Goal: Task Accomplishment & Management: Use online tool/utility

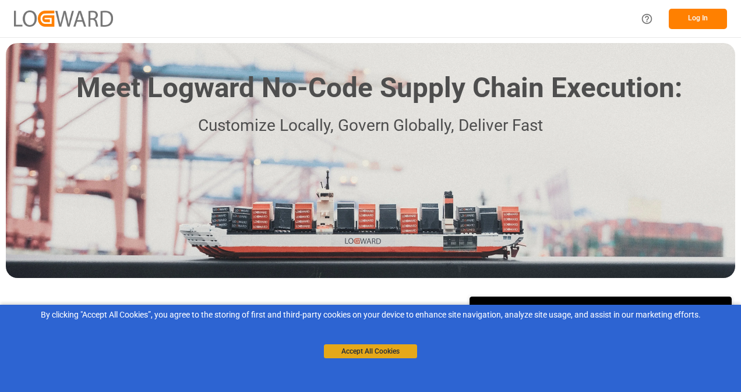
drag, startPoint x: 393, startPoint y: 346, endPoint x: 402, endPoint y: 341, distance: 10.4
click at [394, 346] on button "Accept All Cookies" at bounding box center [370, 352] width 93 height 14
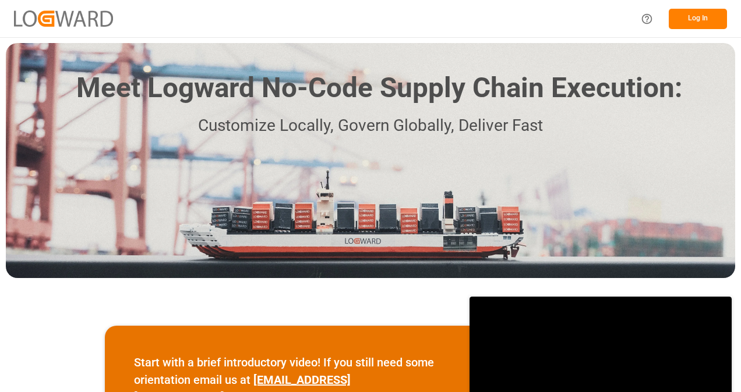
click at [692, 17] on button "Log In" at bounding box center [697, 19] width 58 height 20
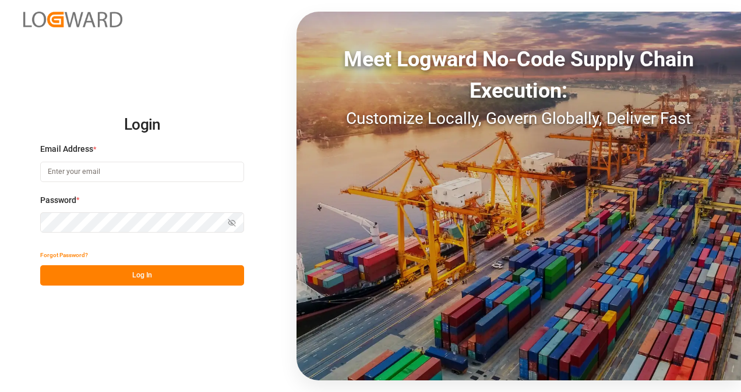
type input "[EMAIL_ADDRESS][DOMAIN_NAME]"
click at [235, 222] on icon "button" at bounding box center [234, 222] width 4 height 3
click at [215, 274] on button "Log In" at bounding box center [142, 275] width 204 height 20
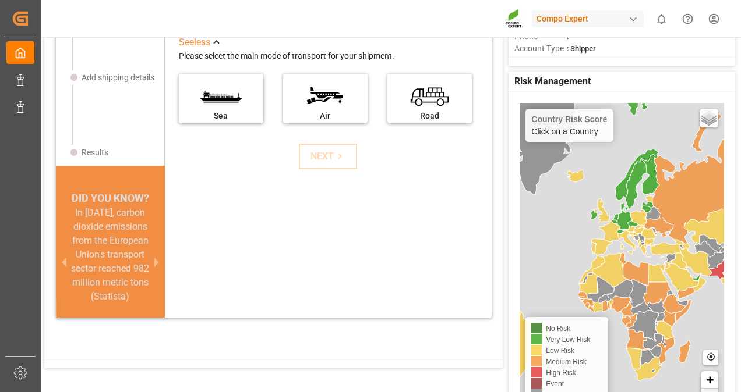
scroll to position [135, 0]
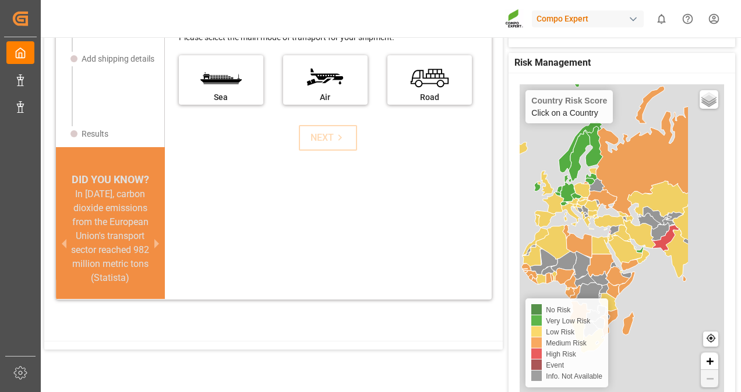
drag, startPoint x: 569, startPoint y: 239, endPoint x: 516, endPoint y: 224, distance: 55.7
click at [509, 226] on div "Country Risk Score Click on a Country Basic Grayscale Streets Dark Countries Lo…" at bounding box center [621, 241] width 226 height 336
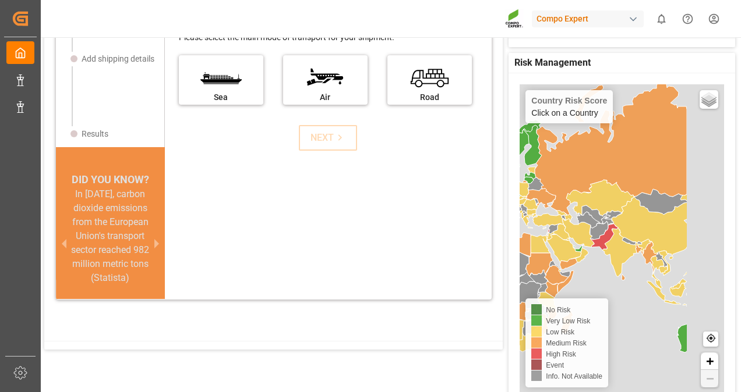
drag, startPoint x: 686, startPoint y: 290, endPoint x: 632, endPoint y: 283, distance: 54.0
click at [631, 285] on div "Country Risk Score Click on a Country Basic Grayscale Streets Dark Countries Lo…" at bounding box center [621, 238] width 204 height 309
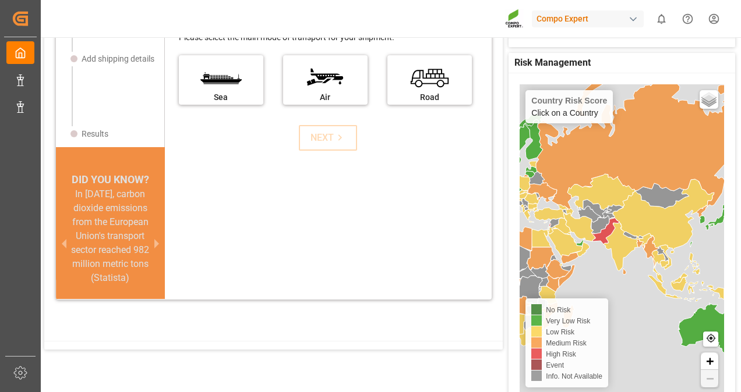
scroll to position [12, 0]
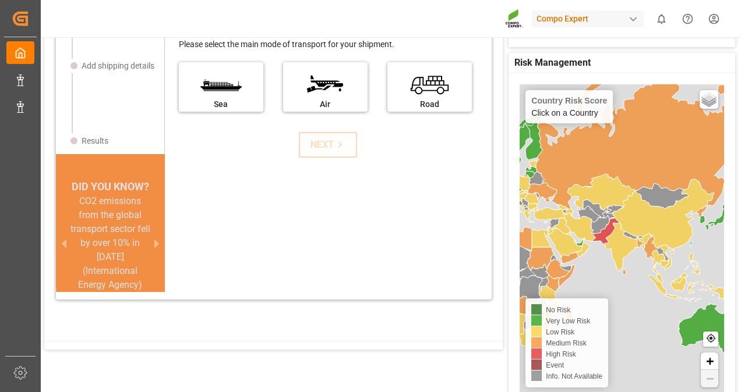
click at [657, 255] on icon at bounding box center [658, 262] width 13 height 25
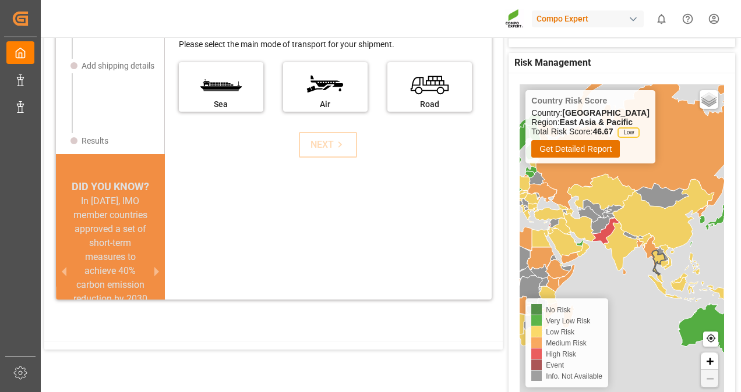
scroll to position [61, 0]
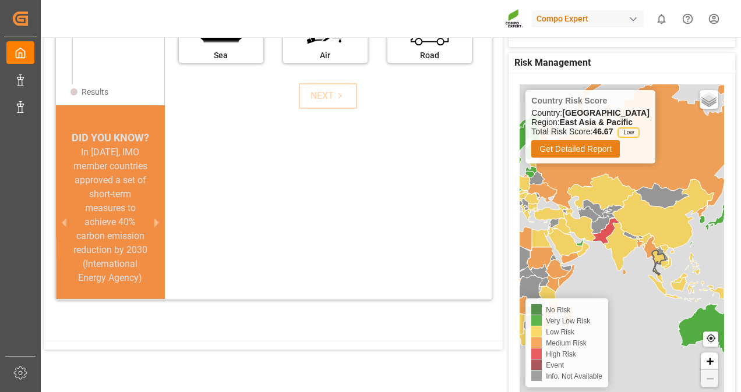
click at [592, 146] on button "Get Detailed Report" at bounding box center [575, 148] width 88 height 17
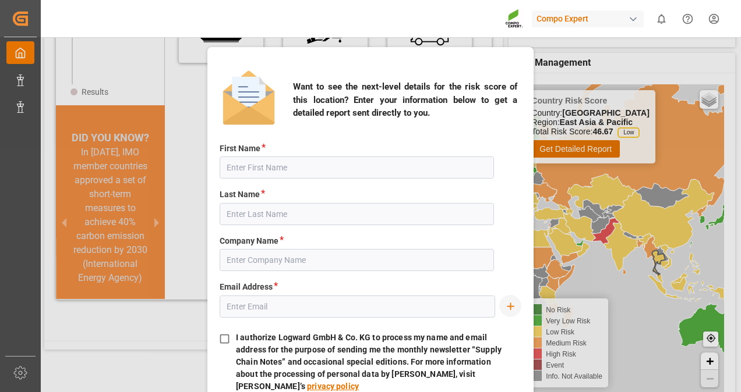
click at [222, 339] on input "I authorize Logward GmbH & Co. KG to process my name and email address for the …" at bounding box center [224, 339] width 23 height 23
checkbox input "true"
click at [661, 323] on div "Want to see the next-level details for the risk score of this location? Enter y…" at bounding box center [370, 214] width 741 height 355
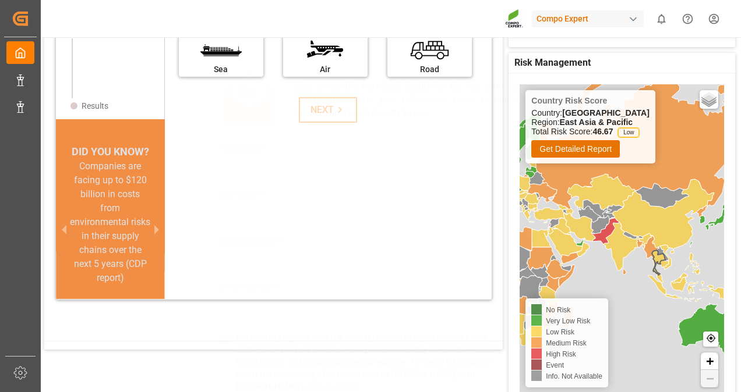
scroll to position [47, 0]
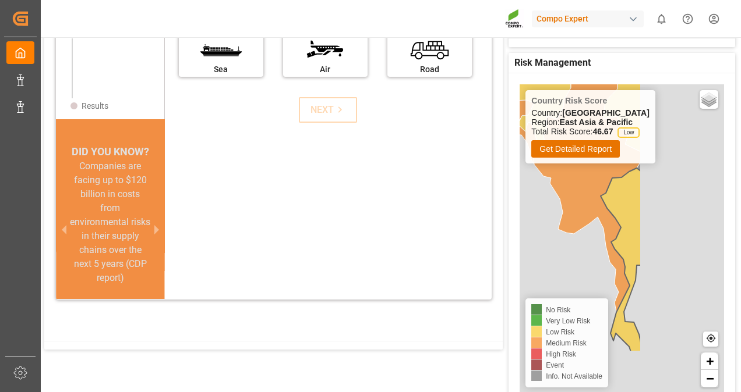
drag, startPoint x: 624, startPoint y: 238, endPoint x: 553, endPoint y: 164, distance: 102.9
click at [550, 164] on icon at bounding box center [587, 183] width 108 height 260
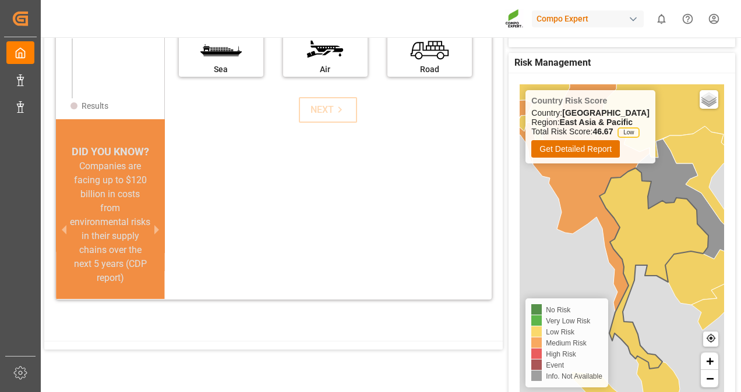
click at [632, 217] on icon at bounding box center [653, 268] width 109 height 201
click at [639, 225] on icon at bounding box center [653, 268] width 109 height 201
click at [638, 218] on icon at bounding box center [653, 268] width 109 height 201
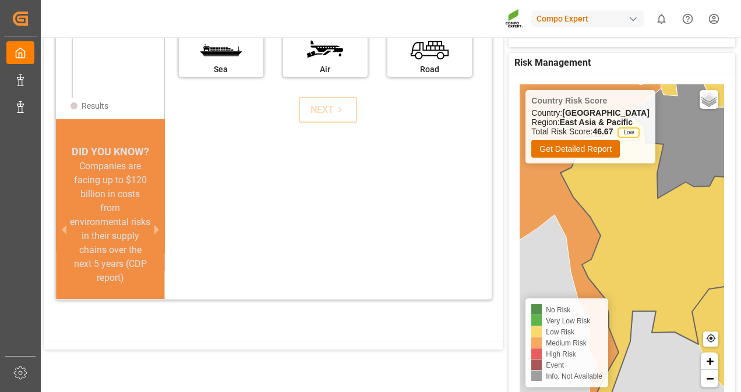
click at [640, 222] on icon at bounding box center [652, 271] width 185 height 309
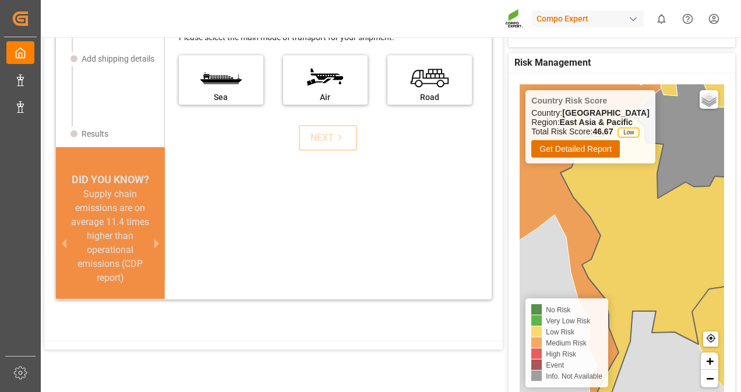
scroll to position [19, 0]
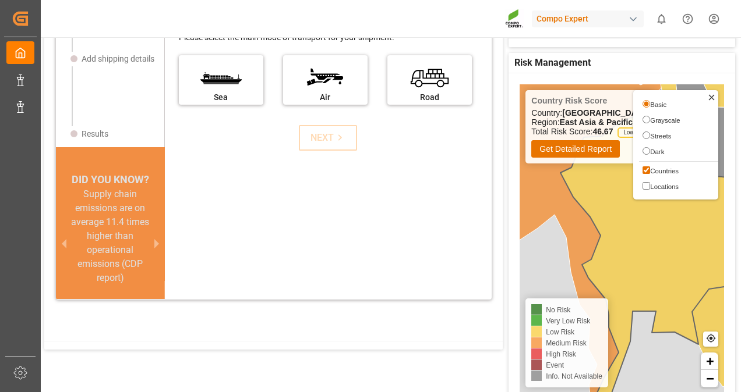
click at [707, 101] on icon at bounding box center [711, 98] width 10 height 10
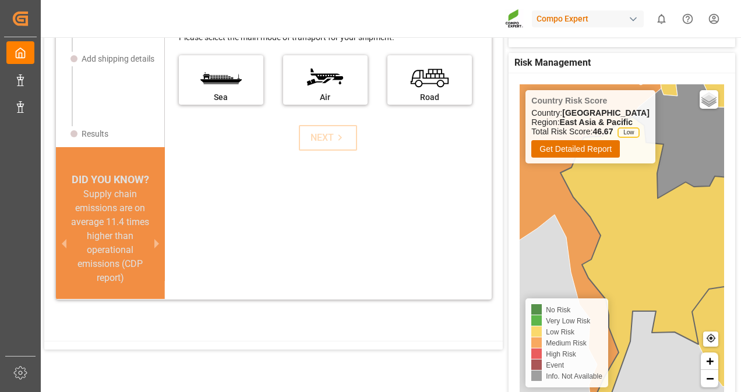
click at [667, 240] on icon at bounding box center [652, 271] width 185 height 309
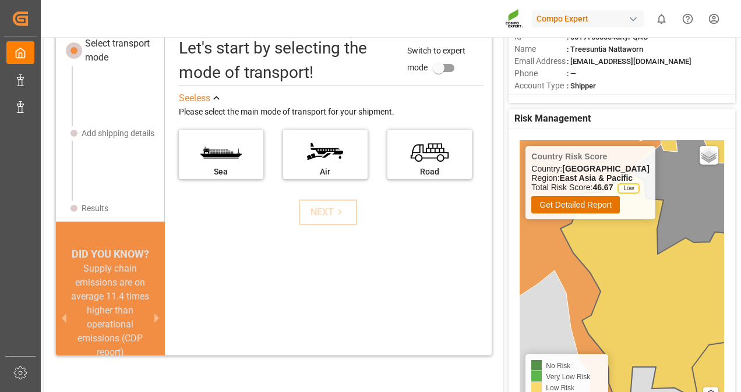
scroll to position [0, 0]
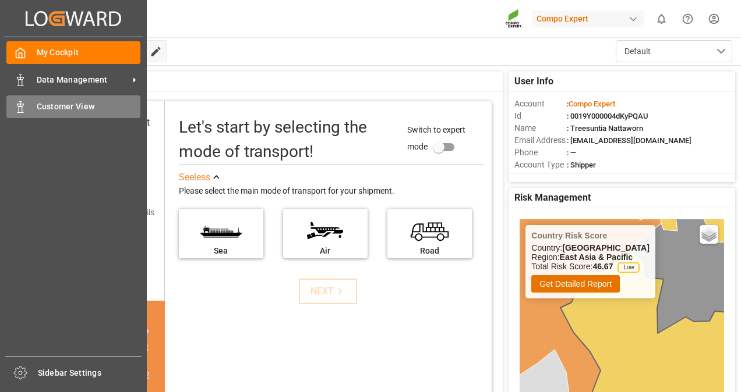
click at [89, 104] on span "Customer View" at bounding box center [89, 107] width 104 height 12
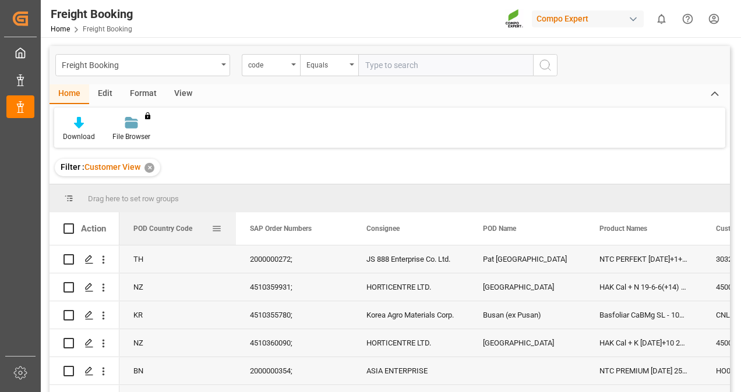
drag, startPoint x: 177, startPoint y: 233, endPoint x: 170, endPoint y: 228, distance: 9.1
click at [170, 228] on div "POD Country Code" at bounding box center [172, 229] width 78 height 33
click at [170, 228] on span "POD Country Code" at bounding box center [162, 229] width 59 height 8
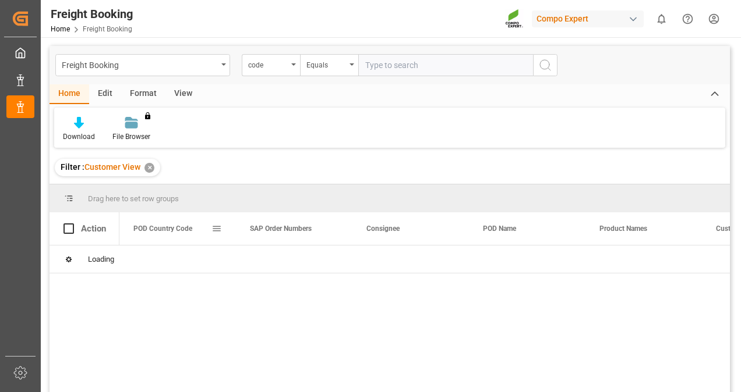
click at [214, 235] on div "POD Country Code" at bounding box center [177, 229] width 88 height 33
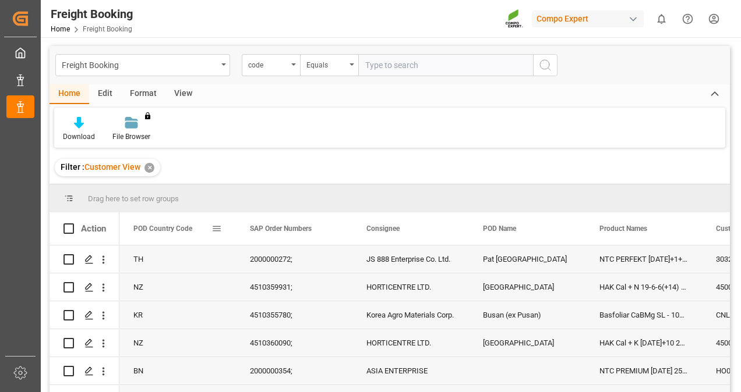
click at [221, 233] on div "POD Country Code" at bounding box center [177, 229] width 116 height 33
click at [450, 234] on span at bounding box center [449, 229] width 10 height 10
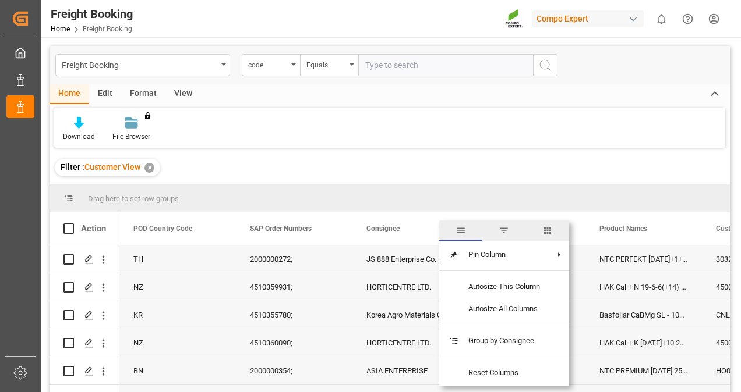
click at [72, 260] on input "Press Space to toggle row selection (unchecked)" at bounding box center [68, 259] width 10 height 10
checkbox input "true"
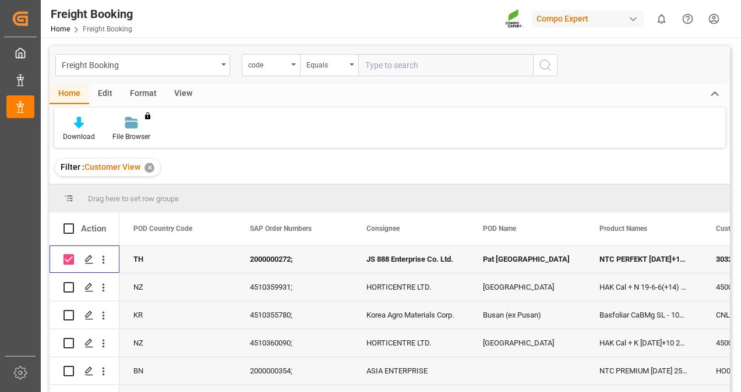
click at [111, 261] on div "Press SPACE to deselect this row." at bounding box center [103, 260] width 30 height 22
click at [107, 257] on icon "open menu" at bounding box center [103, 260] width 12 height 12
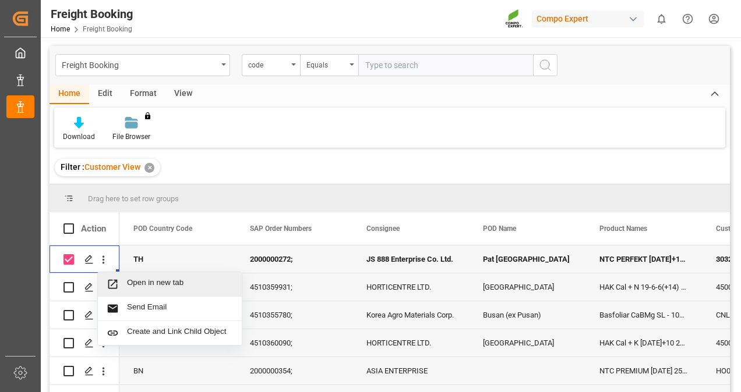
click at [112, 290] on icon "Press SPACE to deselect this row." at bounding box center [113, 284] width 12 height 12
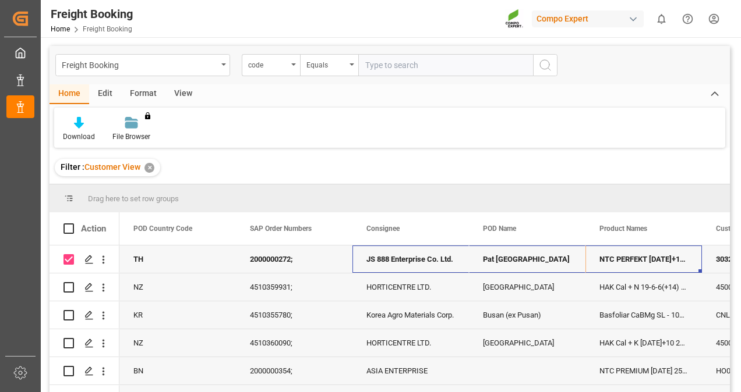
drag, startPoint x: 631, startPoint y: 260, endPoint x: 475, endPoint y: 291, distance: 158.5
click at [105, 261] on icon "open menu" at bounding box center [103, 260] width 12 height 12
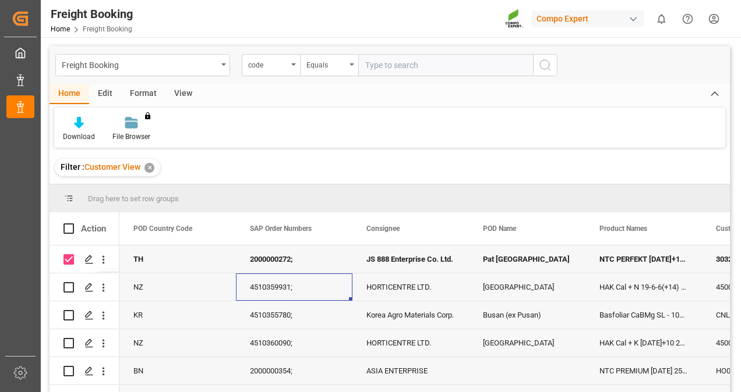
click at [335, 299] on div "4510359931;" at bounding box center [294, 287] width 116 height 27
click at [287, 261] on div "2000000272;" at bounding box center [294, 259] width 116 height 27
click at [157, 265] on div "TH" at bounding box center [177, 259] width 116 height 27
click at [397, 254] on div "JS 888 Enterprise Co. Ltd." at bounding box center [410, 259] width 116 height 27
click at [519, 256] on div "Pat [GEOGRAPHIC_DATA]" at bounding box center [527, 259] width 116 height 27
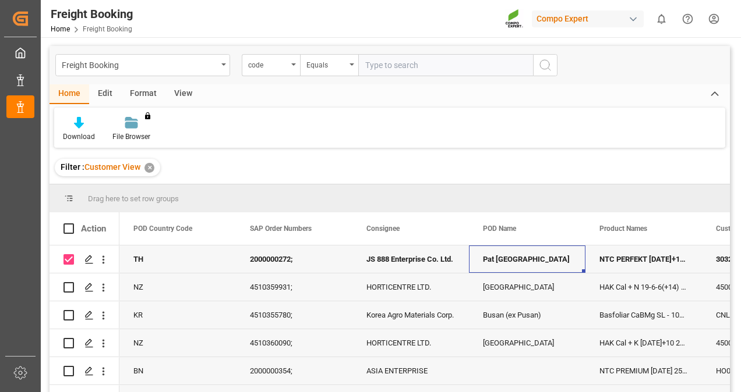
click at [609, 254] on div "NTC PERFEKT [DATE]+1+TE (GW) BULK;" at bounding box center [643, 259] width 116 height 27
click at [67, 227] on span at bounding box center [68, 229] width 10 height 10
click at [72, 224] on input "checkbox" at bounding box center [72, 224] width 0 height 0
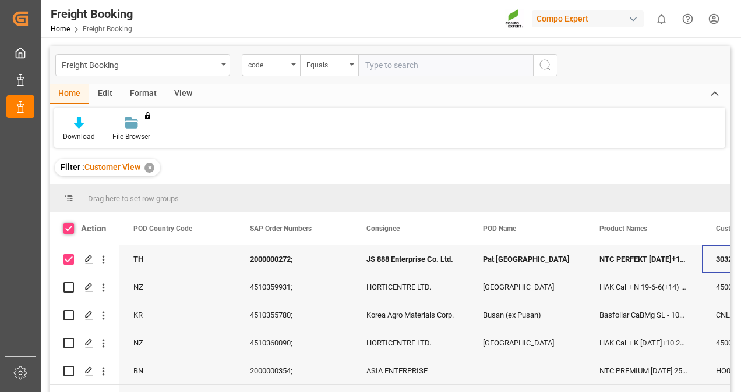
checkbox input "true"
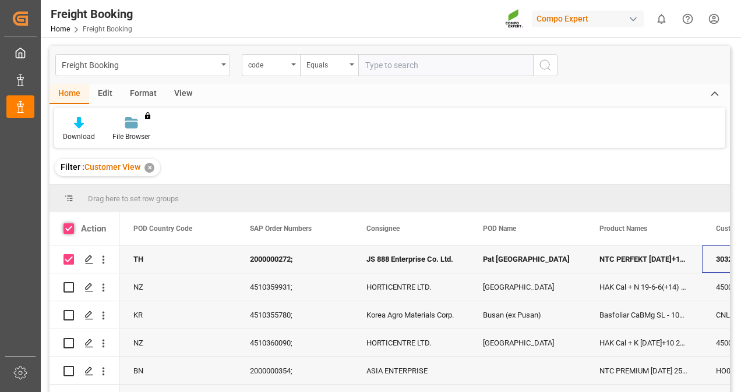
checkbox input "true"
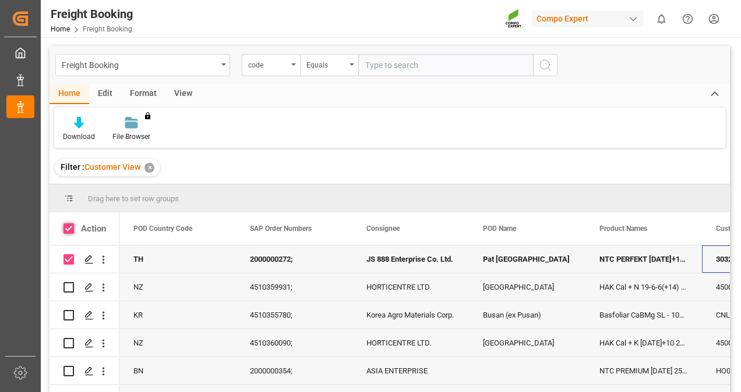
checkbox input "true"
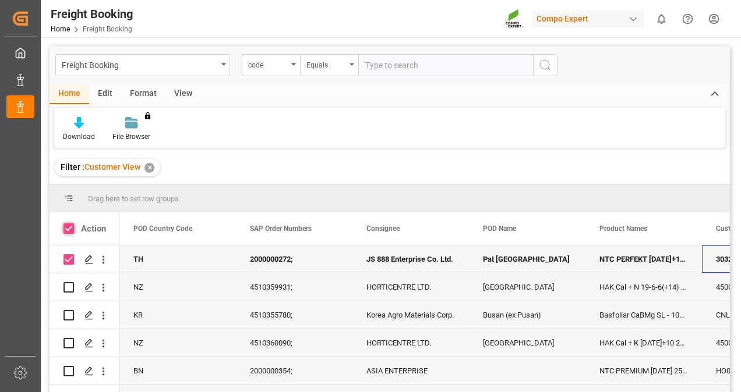
checkbox input "true"
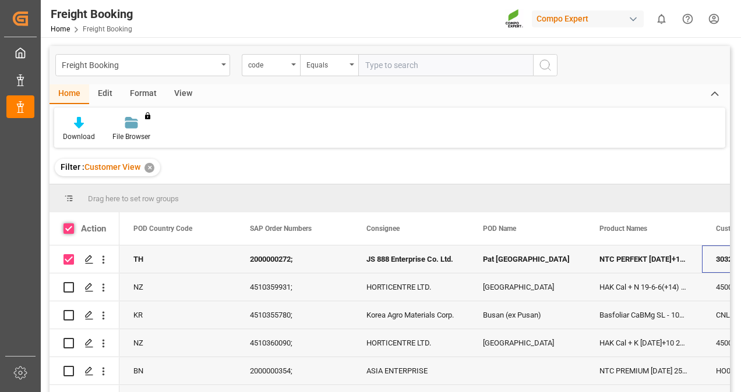
checkbox input "true"
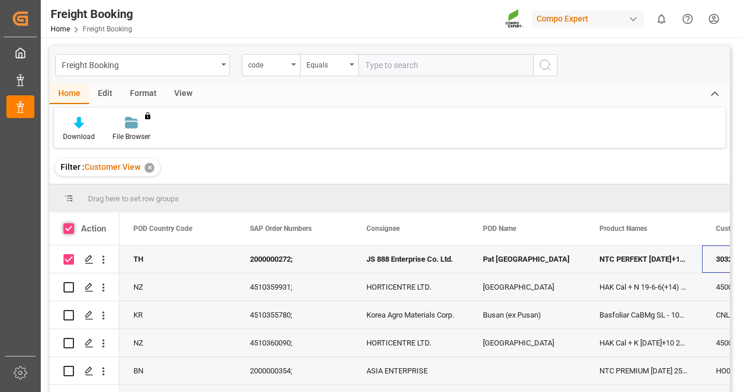
checkbox input "true"
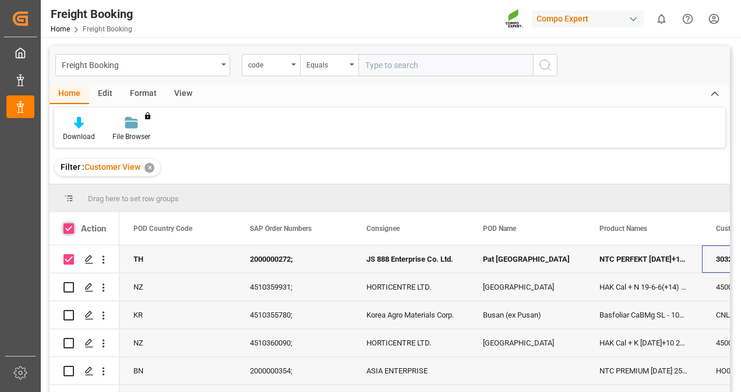
checkbox input "true"
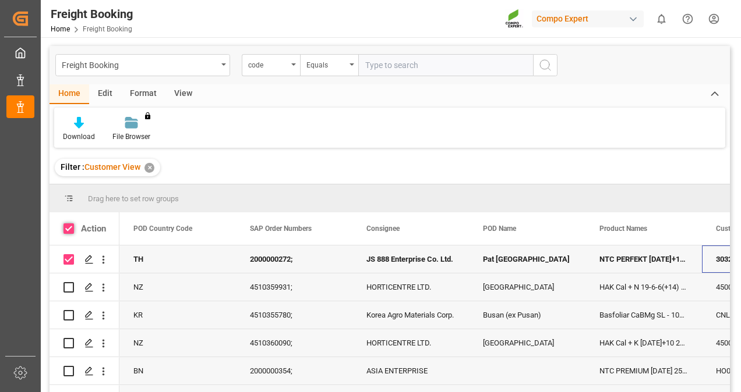
checkbox input "true"
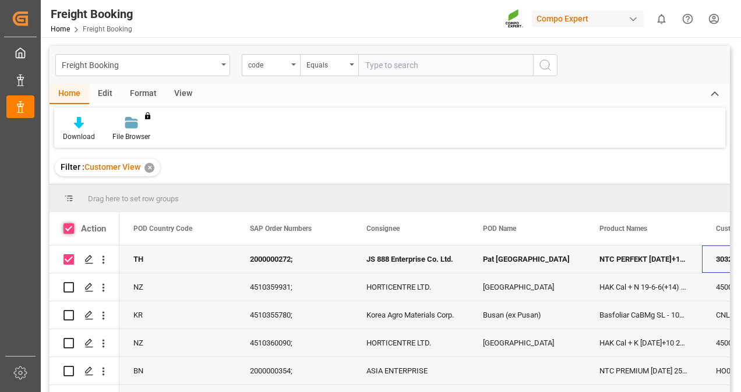
checkbox input "true"
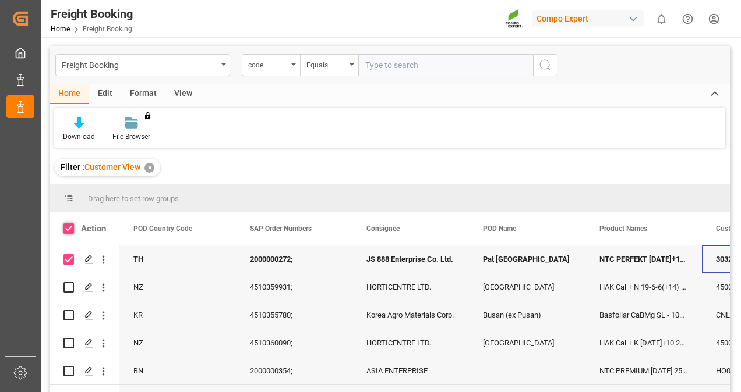
checkbox input "true"
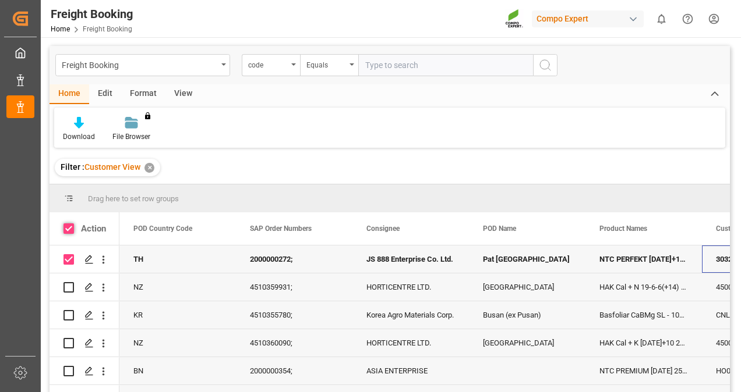
checkbox input "true"
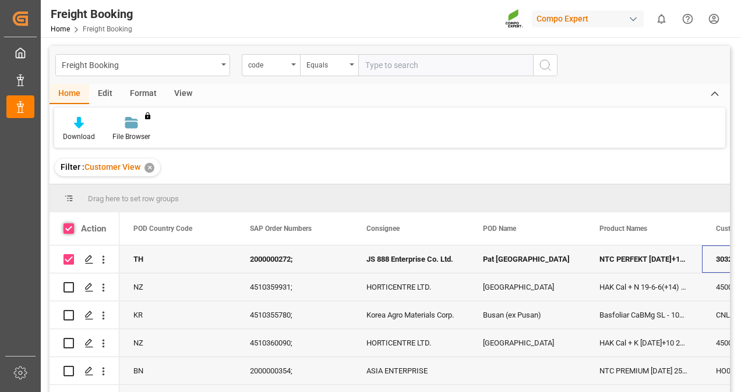
checkbox input "true"
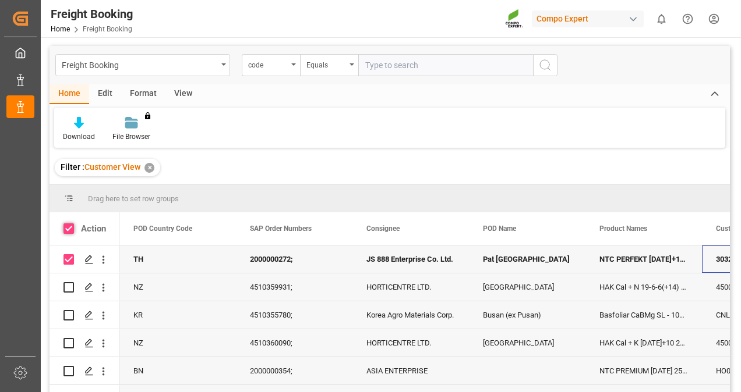
checkbox input "true"
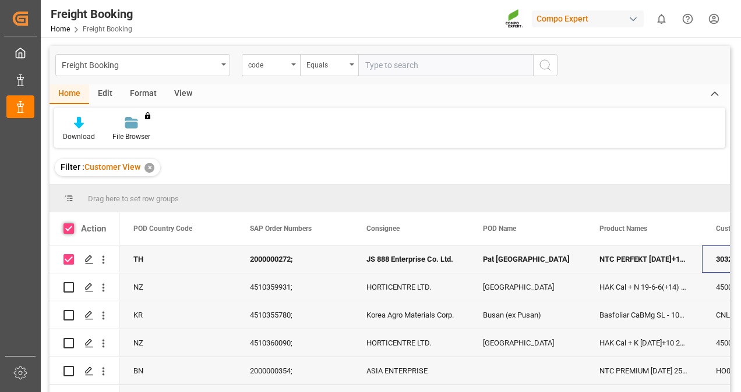
checkbox input "true"
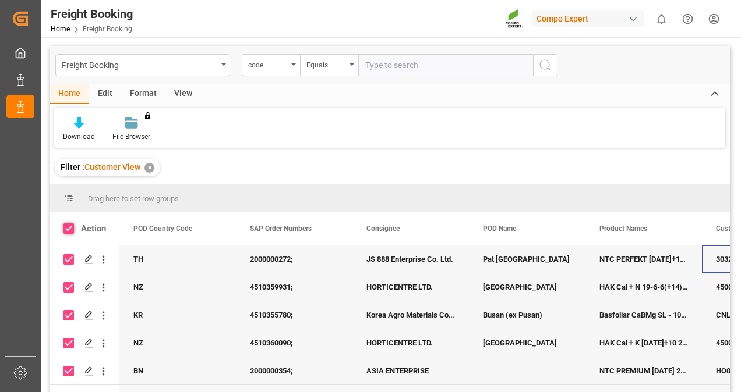
click at [68, 226] on span at bounding box center [68, 229] width 10 height 10
click at [72, 224] on input "checkbox" at bounding box center [72, 224] width 0 height 0
checkbox input "false"
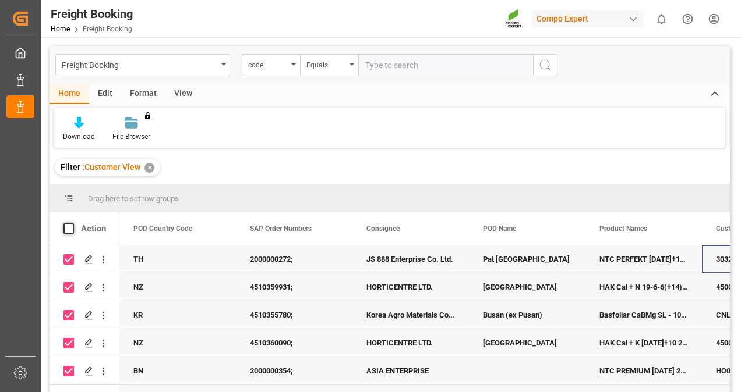
checkbox input "false"
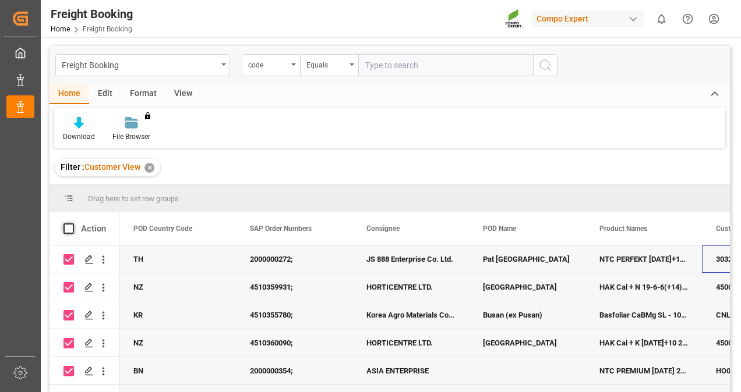
checkbox input "false"
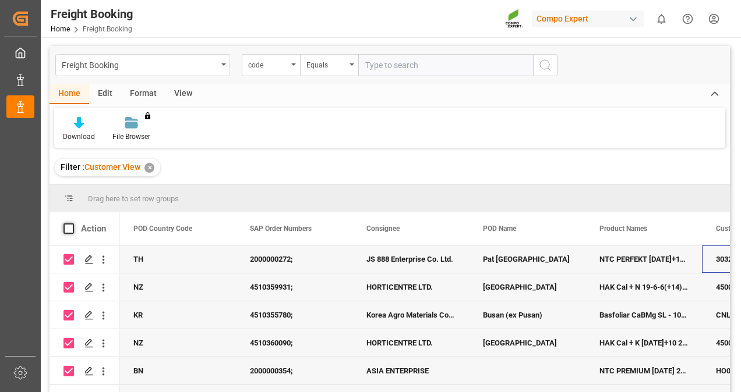
checkbox input "false"
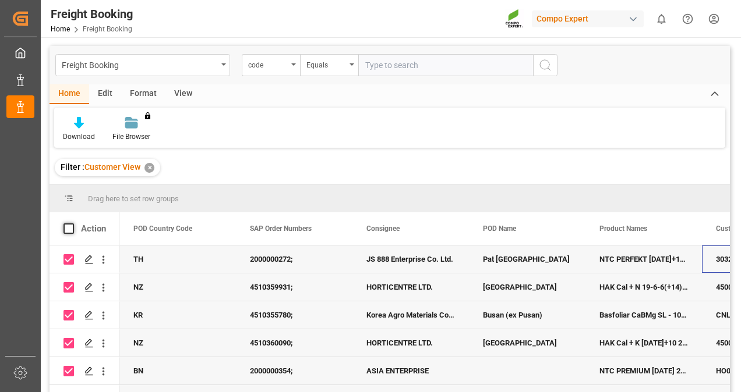
checkbox input "false"
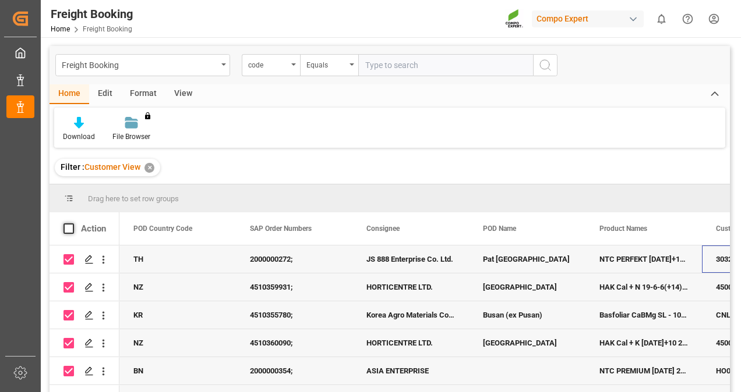
checkbox input "false"
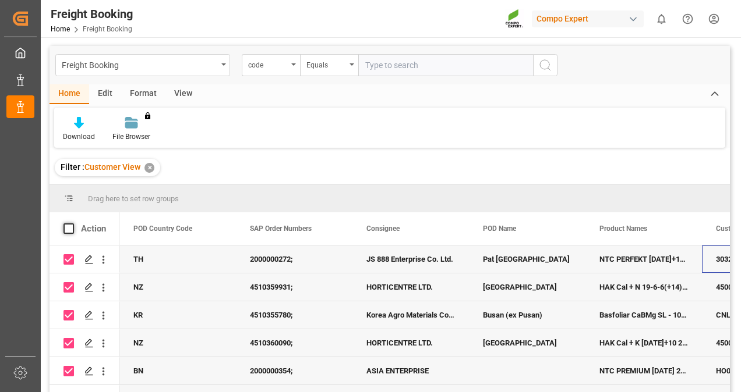
checkbox input "false"
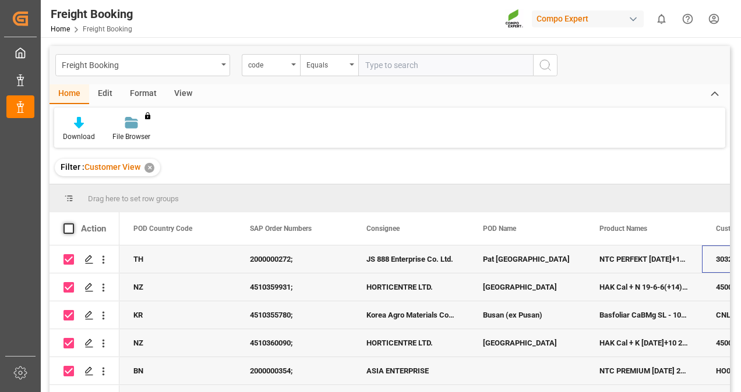
checkbox input "false"
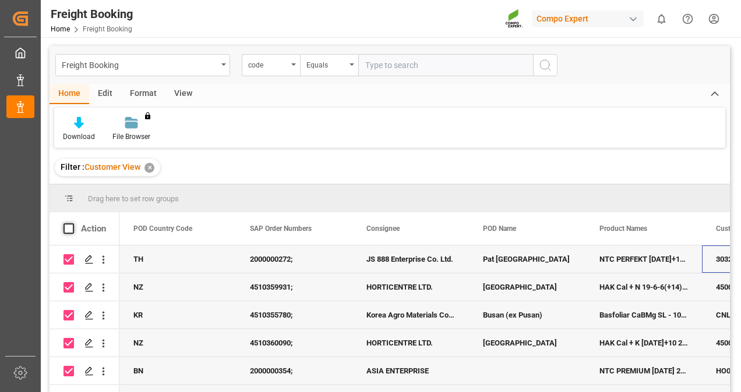
checkbox input "false"
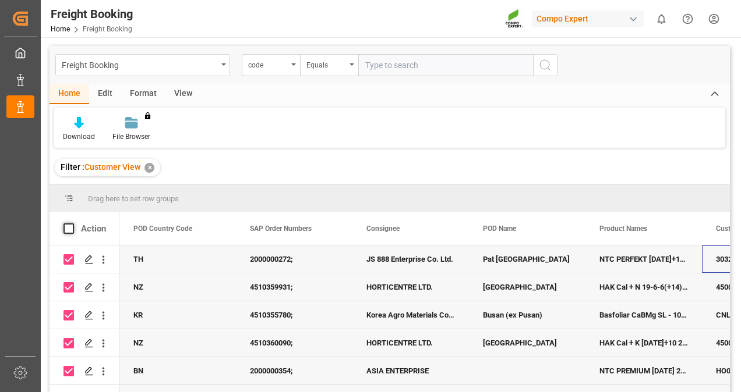
checkbox input "false"
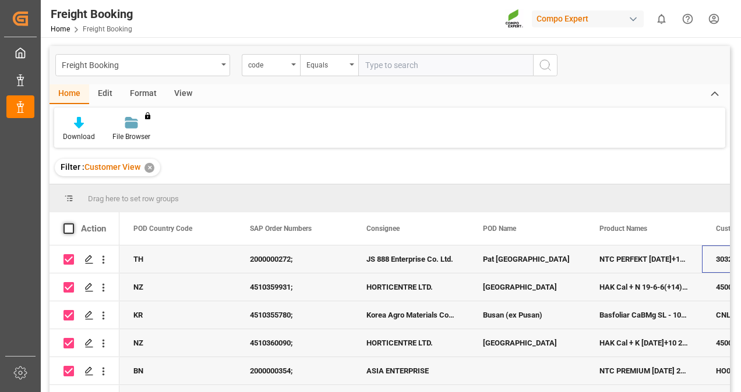
checkbox input "false"
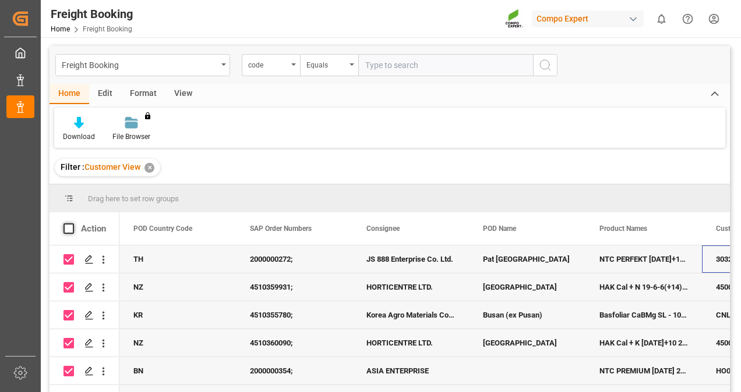
checkbox input "false"
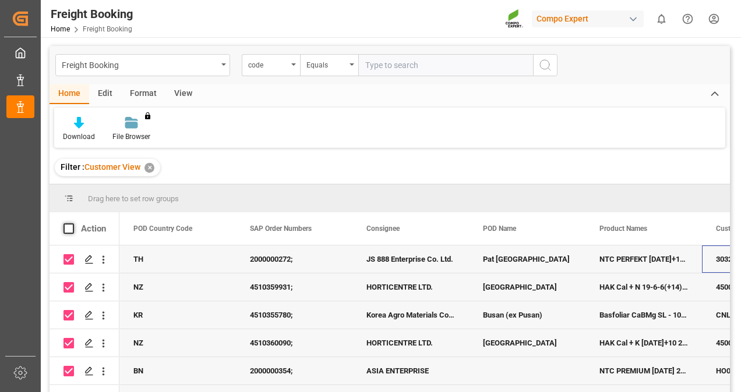
checkbox input "false"
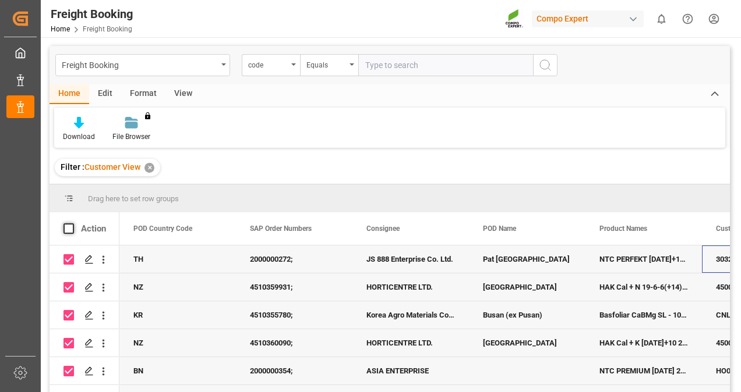
checkbox input "false"
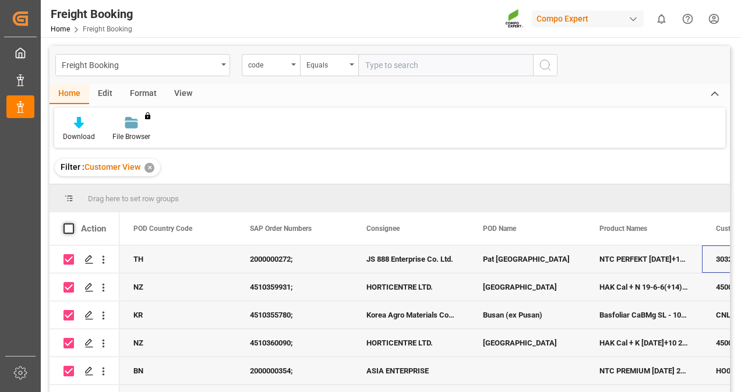
checkbox input "false"
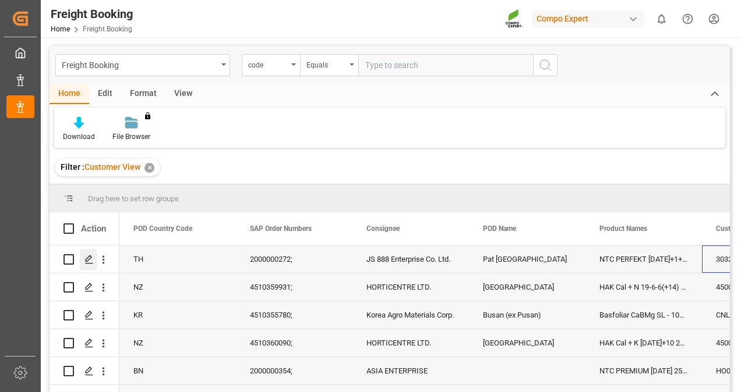
click at [89, 262] on icon "Press SPACE to select this row." at bounding box center [88, 259] width 9 height 9
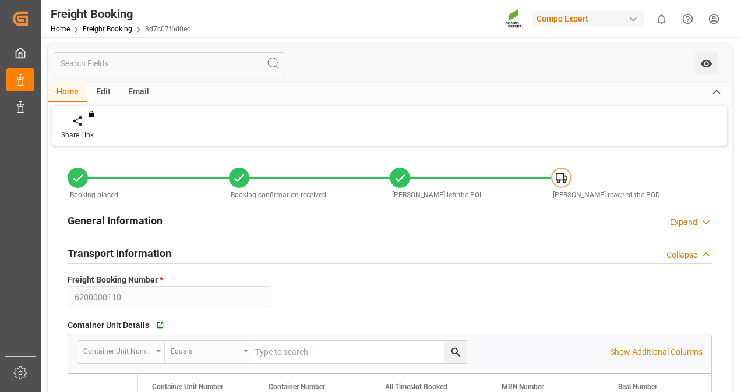
type input "Hapag [PERSON_NAME]"
type input "Hapag [PERSON_NAME] Aktiengesellschaft"
type input "9778844"
type input "NLRTM"
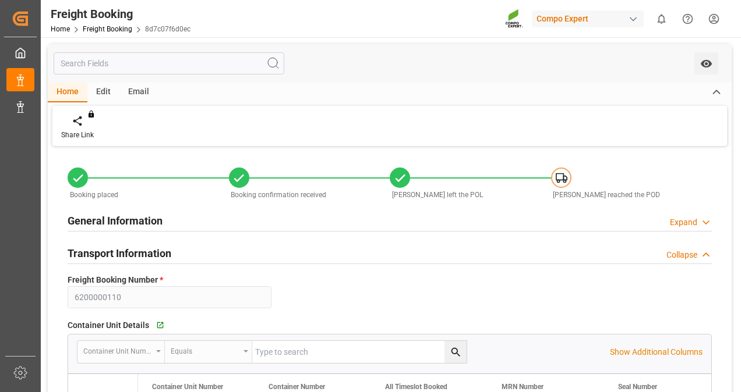
type input "THPAT"
type input "0"
type input "[DATE] 01:00"
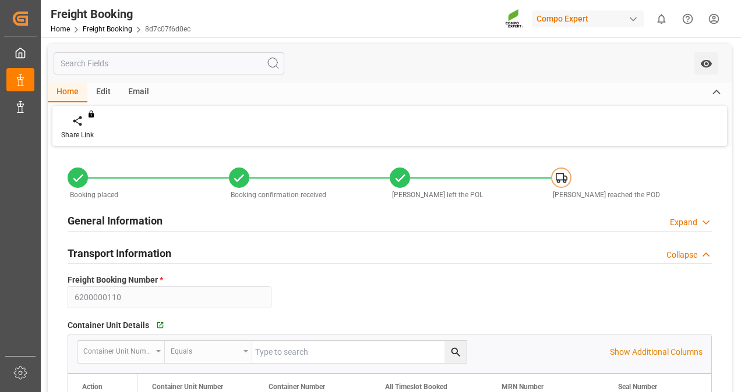
type input "[DATE] 14:00"
type input "[DATE] 12:00"
type input "[DATE]"
type input "[DATE] 15:32"
type input "[DATE] 15:35"
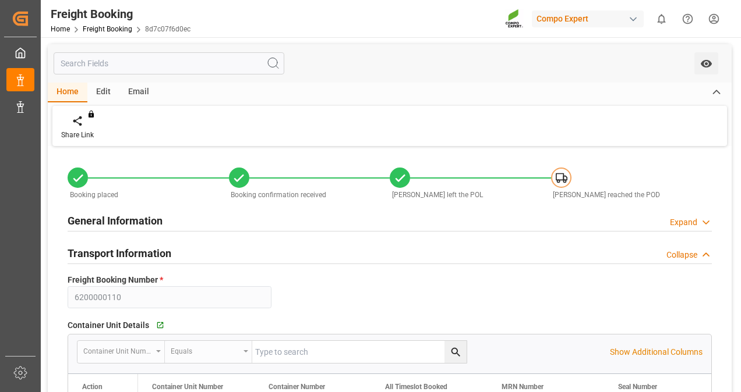
type input "[DATE] 15:35"
type input "[DATE] 15:19"
type input "[DATE] 14:16"
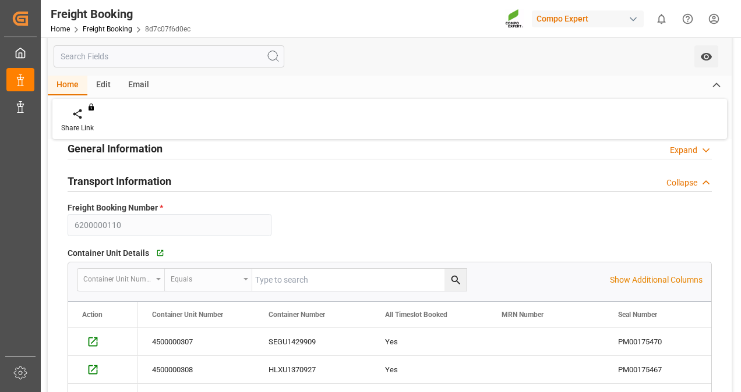
scroll to position [175, 0]
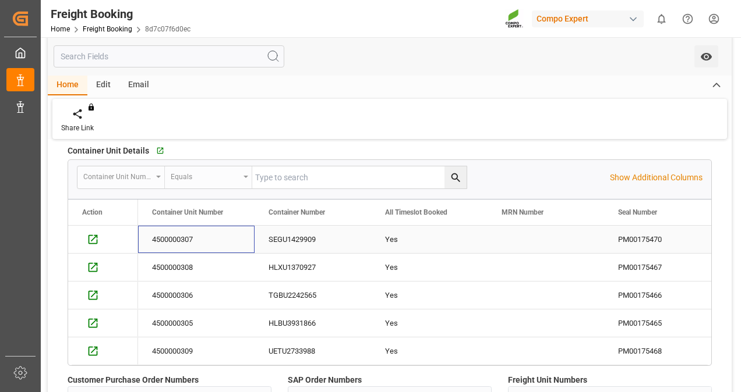
click at [186, 240] on div "4500000307" at bounding box center [196, 239] width 116 height 27
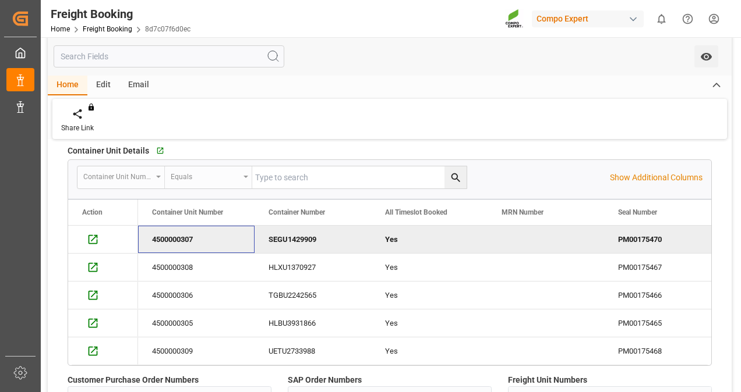
click at [189, 242] on div "4500000307" at bounding box center [196, 239] width 116 height 27
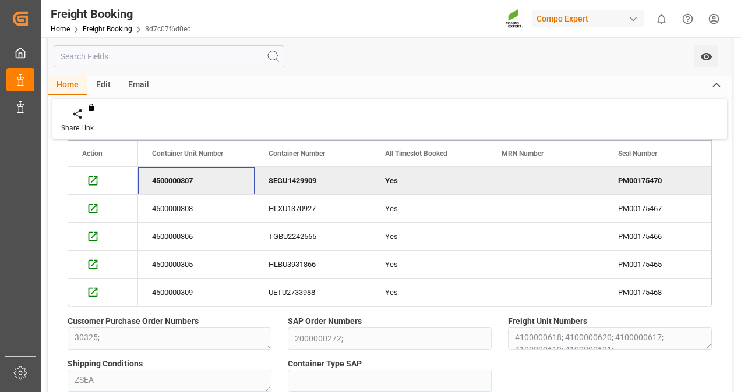
scroll to position [0, 0]
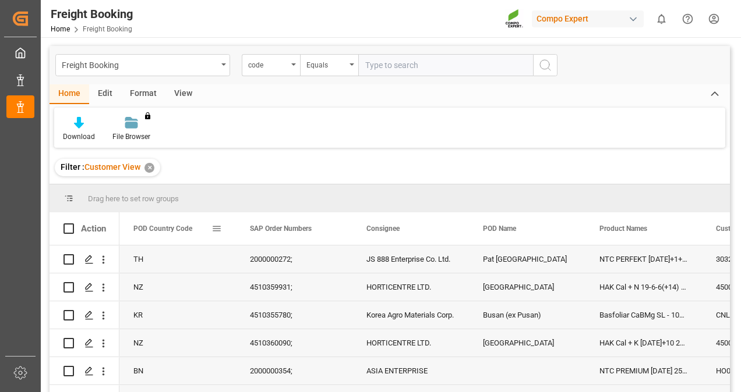
click at [211, 226] on span at bounding box center [216, 229] width 10 height 10
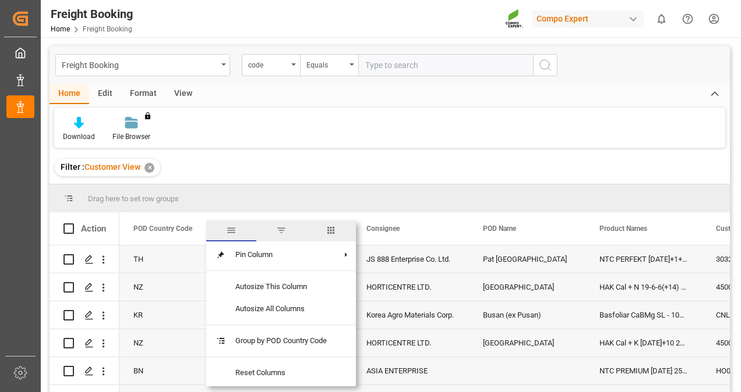
click at [284, 229] on span "filter" at bounding box center [281, 230] width 10 height 10
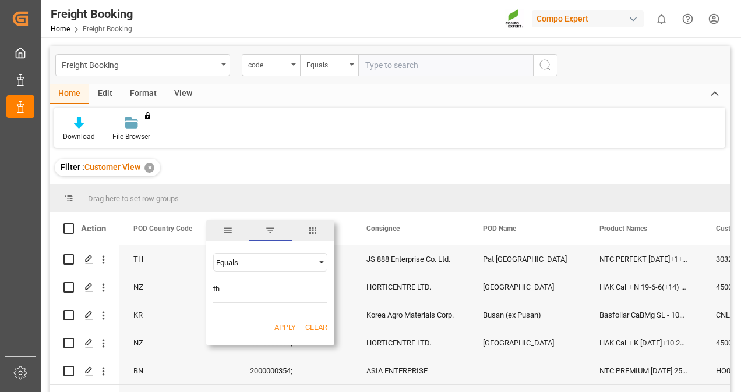
type input "th"
click at [278, 323] on button "Apply" at bounding box center [285, 328] width 22 height 12
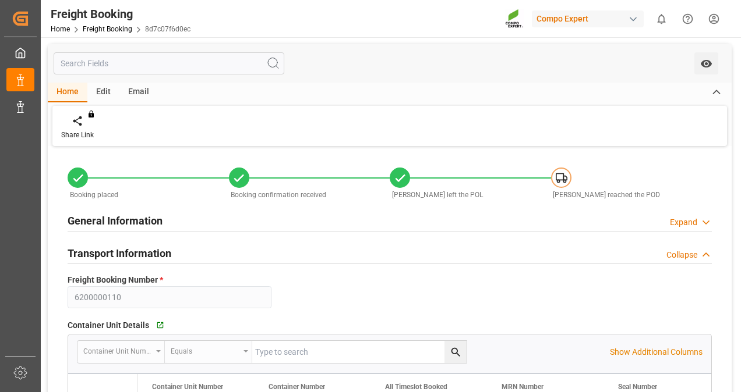
type input "Hapag Lloyd"
type input "Hapag Lloyd Aktiengesellschaft"
type input "9778844"
type input "NLRTM"
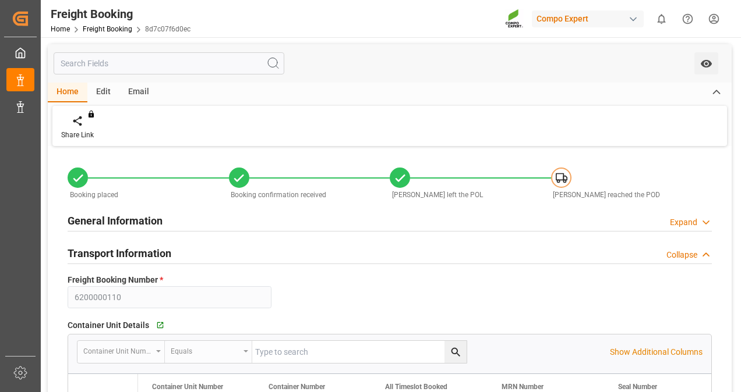
type input "THPAT"
type input "0"
type input "[DATE] 01:00"
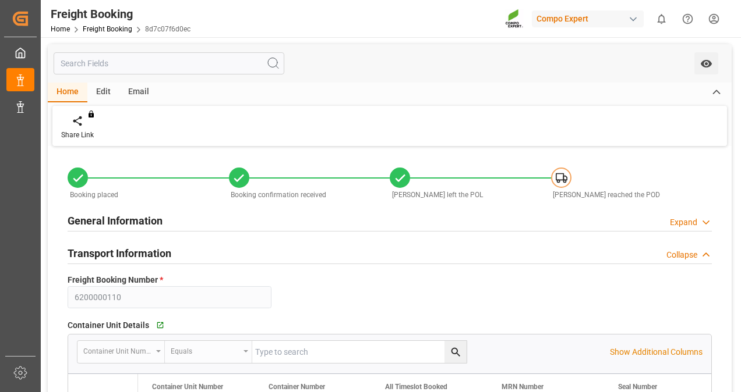
type input "[DATE] 14:00"
type input "[DATE] 12:00"
type input "[DATE]"
type input "[DATE] 15:32"
type input "[DATE] 15:35"
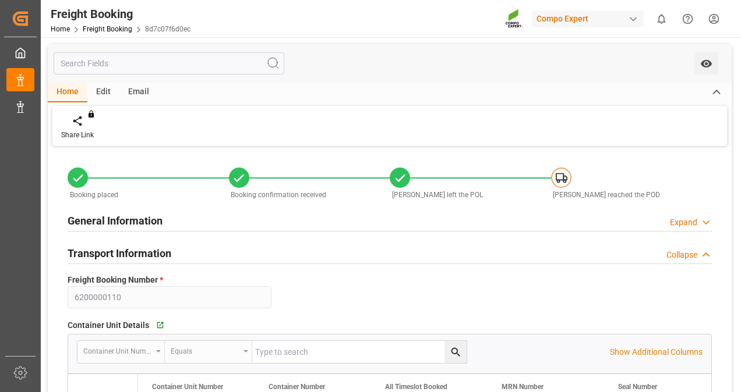
type input "[DATE] 15:35"
type input "[DATE] 15:19"
type input "[DATE] 14:16"
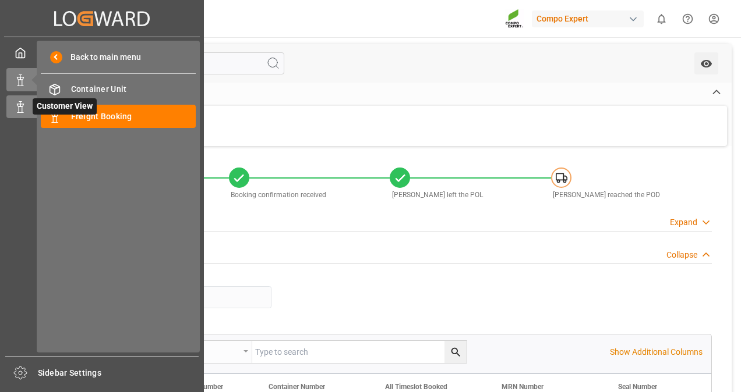
click at [26, 102] on icon at bounding box center [21, 107] width 12 height 12
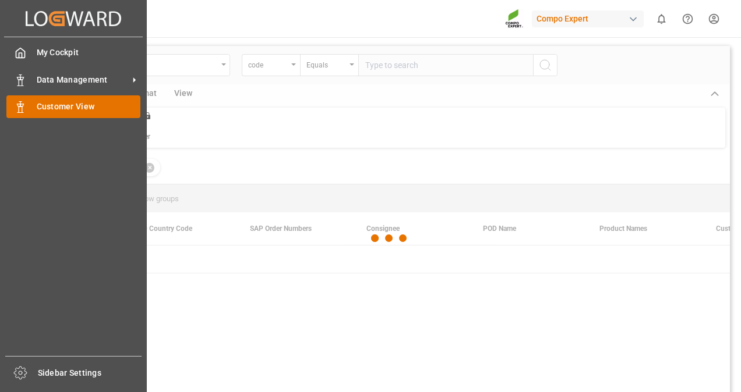
click at [49, 108] on span "Customer View" at bounding box center [89, 107] width 104 height 12
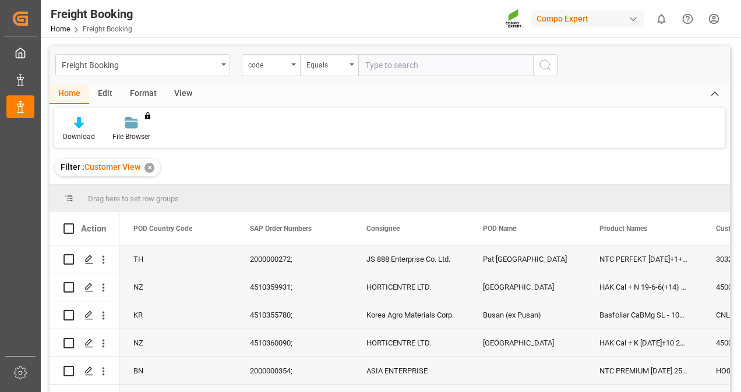
click at [180, 95] on div "View" at bounding box center [183, 94] width 36 height 20
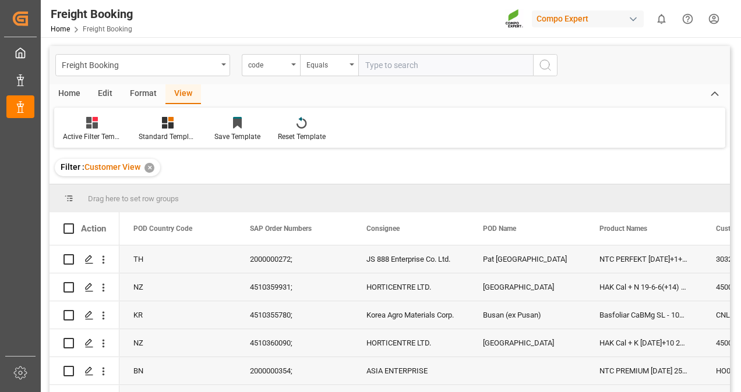
click at [168, 160] on div "Filter : Customer View ✕" at bounding box center [389, 167] width 680 height 33
click at [221, 233] on span at bounding box center [216, 229] width 10 height 10
click at [395, 150] on div "Freight Booking code Equals Home Edit Format View Active Filter Template Standa…" at bounding box center [389, 234] width 680 height 377
drag, startPoint x: 395, startPoint y: 150, endPoint x: 350, endPoint y: 59, distance: 101.3
click at [350, 59] on div "Equals" at bounding box center [329, 65] width 58 height 22
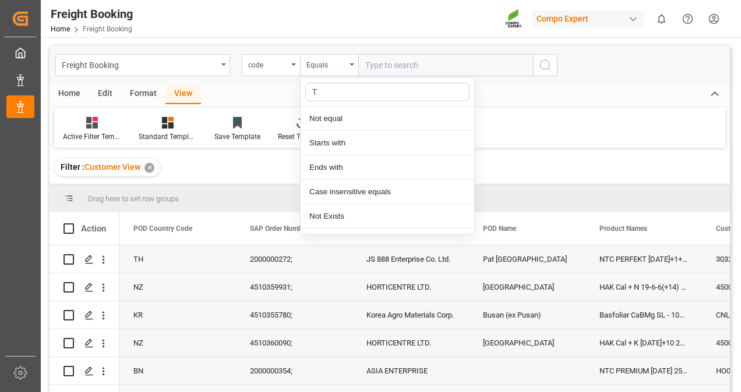
type input "TH"
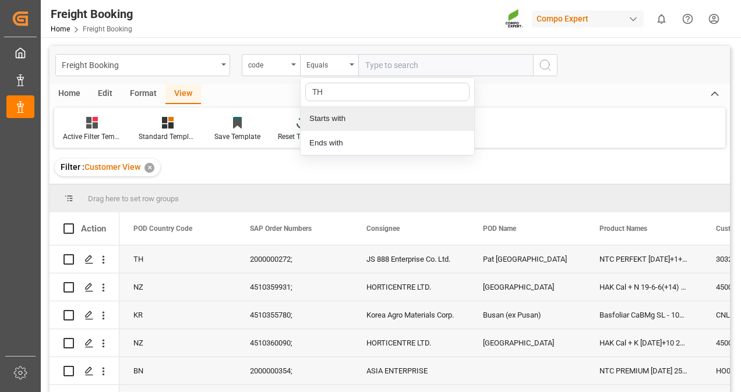
click at [359, 117] on div "Starts with" at bounding box center [387, 119] width 174 height 24
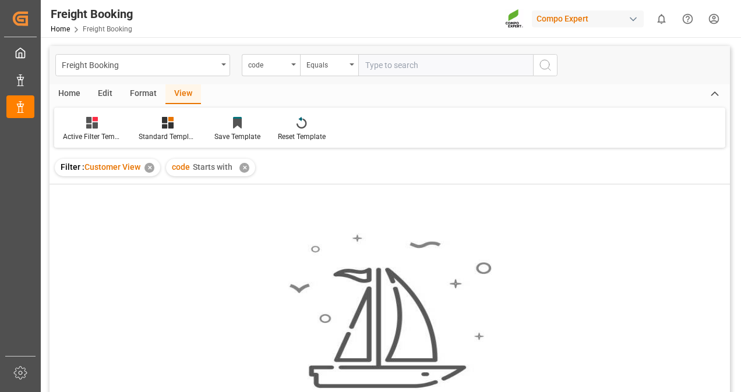
click at [59, 89] on div "Home" at bounding box center [69, 94] width 40 height 20
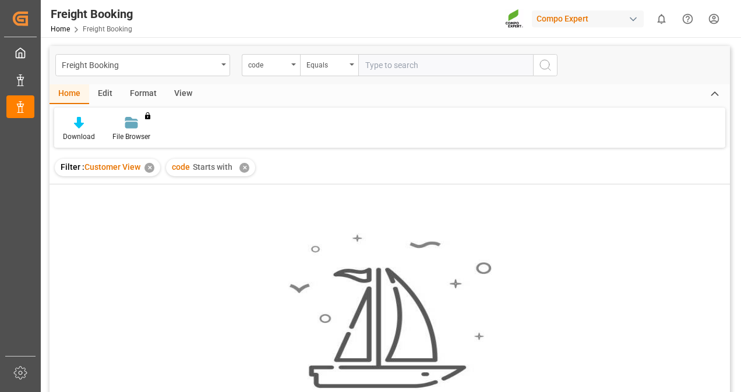
click at [70, 92] on div "Home" at bounding box center [69, 94] width 40 height 20
